Goal: Navigation & Orientation: Find specific page/section

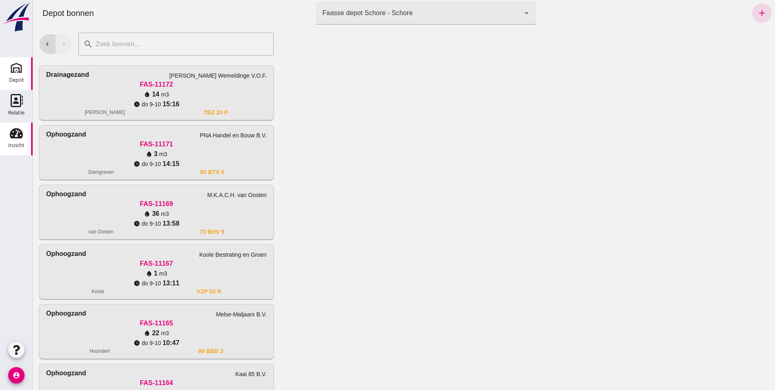
click at [13, 135] on use at bounding box center [16, 133] width 13 height 10
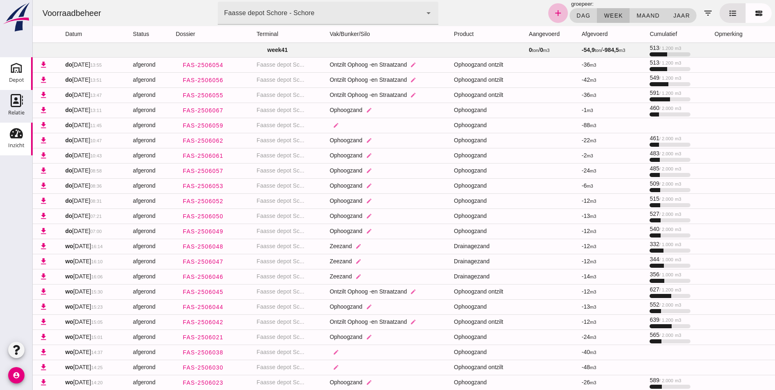
click at [16, 67] on icon "Depot" at bounding box center [16, 67] width 13 height 13
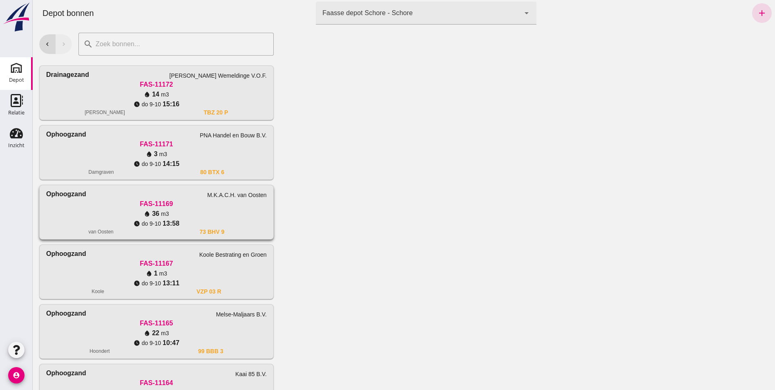
click at [154, 203] on div "FAS-11169" at bounding box center [156, 204] width 221 height 10
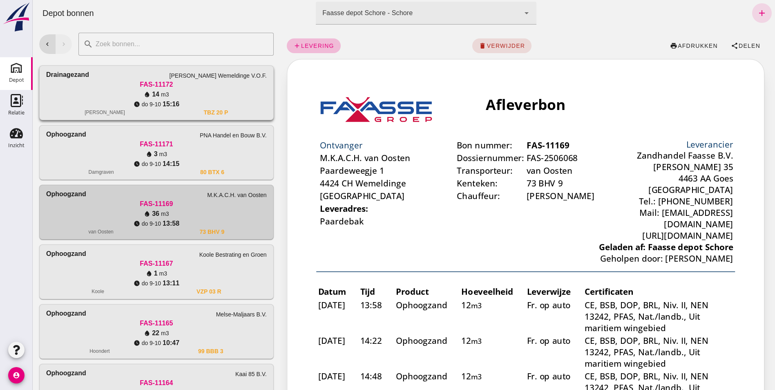
click at [85, 96] on div "water_drop 14 m3" at bounding box center [156, 94] width 221 height 10
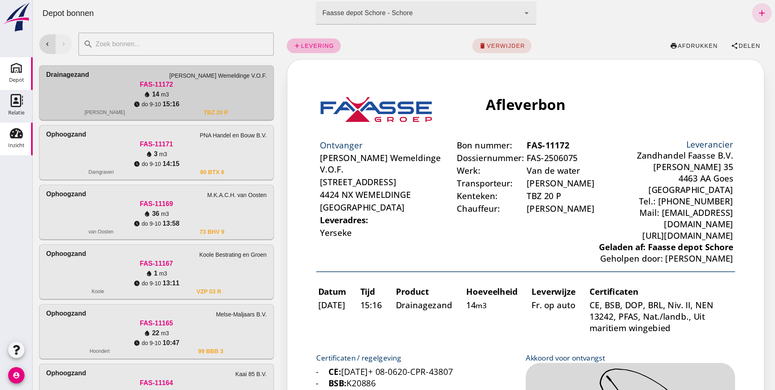
click at [11, 143] on div "Inzicht" at bounding box center [16, 145] width 16 height 5
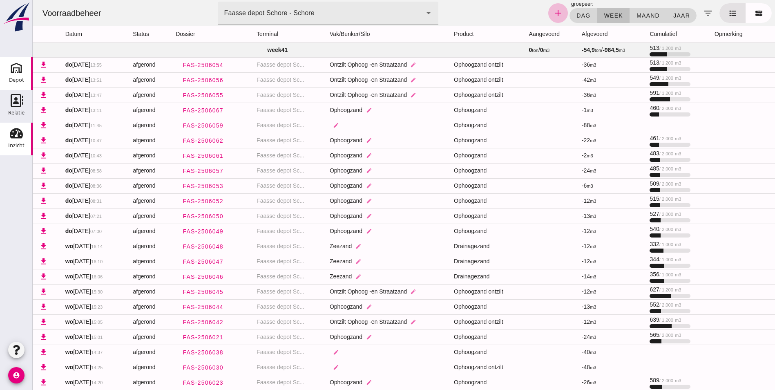
click at [22, 67] on icon "Depot" at bounding box center [16, 67] width 13 height 13
